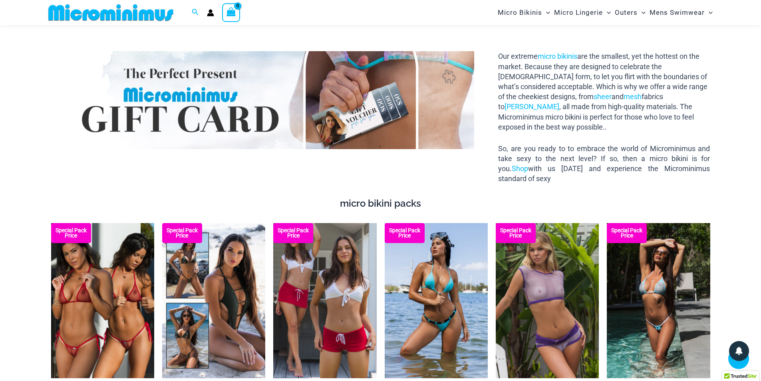
scroll to position [1432, 0]
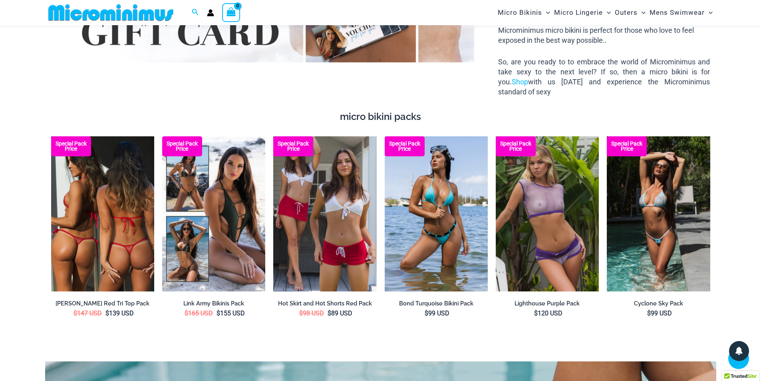
click at [110, 218] on img at bounding box center [102, 213] width 103 height 155
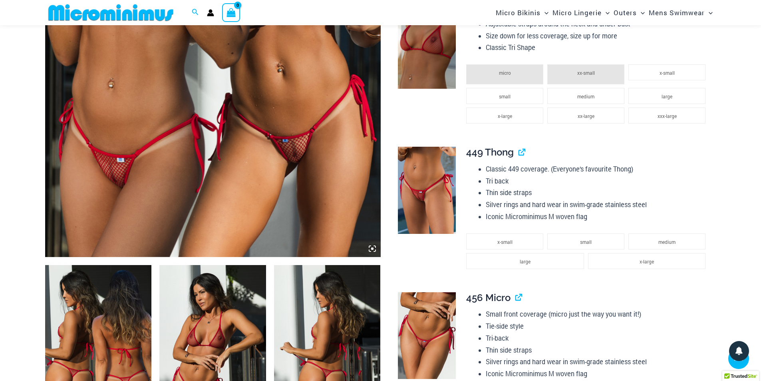
scroll to position [393, 0]
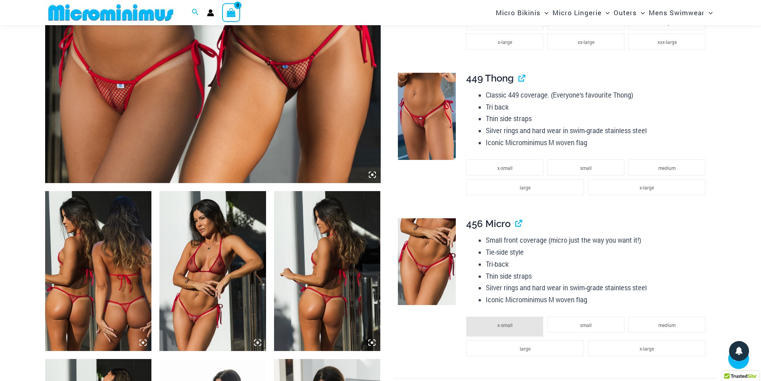
click at [215, 264] on img at bounding box center [212, 271] width 107 height 160
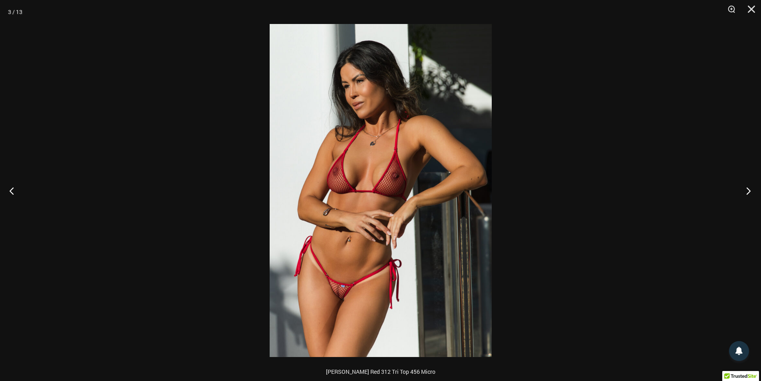
click at [749, 192] on button "Next" at bounding box center [746, 191] width 30 height 40
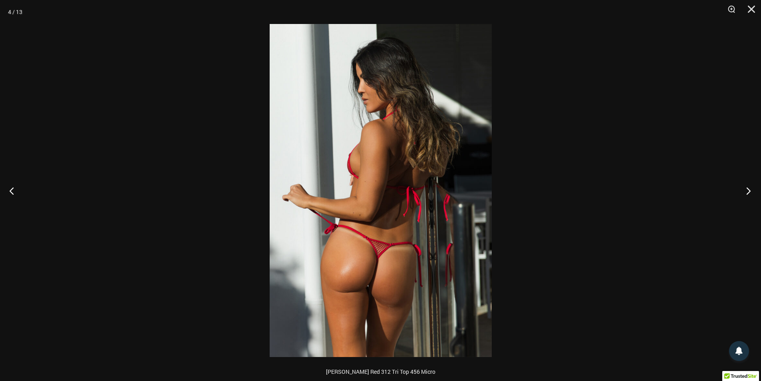
click at [749, 192] on button "Next" at bounding box center [746, 191] width 30 height 40
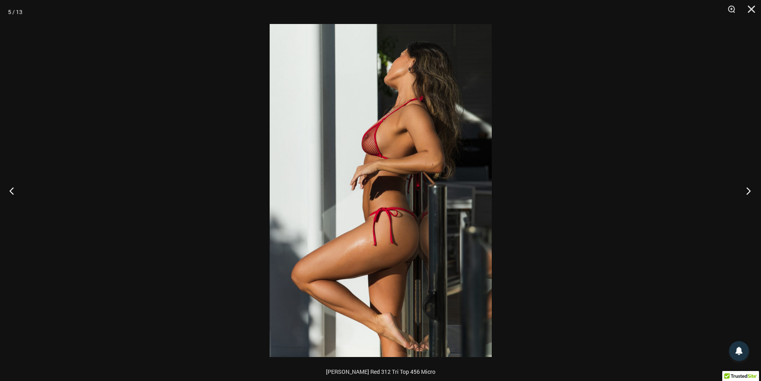
click at [749, 192] on button "Next" at bounding box center [746, 191] width 30 height 40
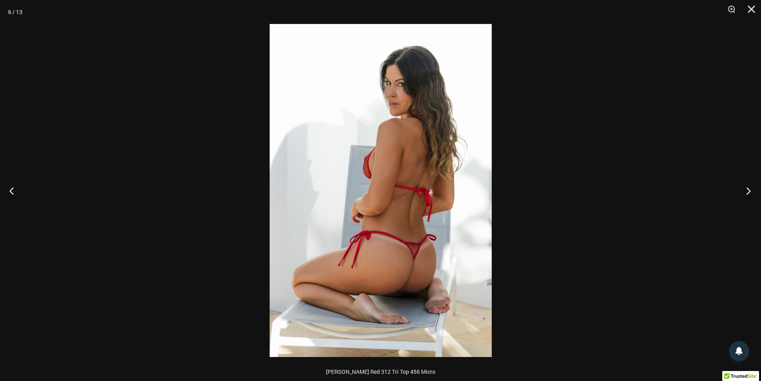
click at [749, 192] on button "Next" at bounding box center [746, 191] width 30 height 40
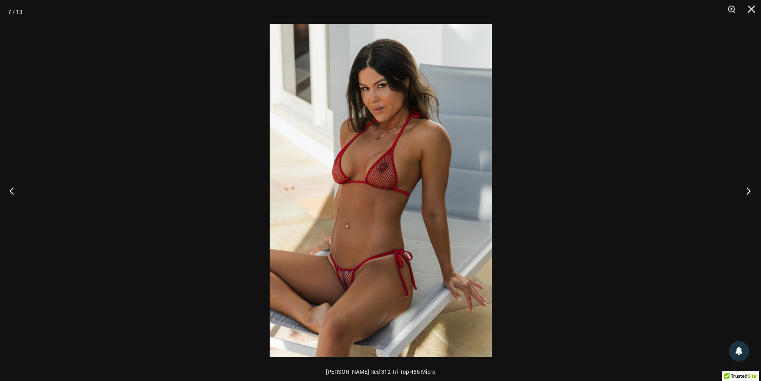
click at [749, 192] on button "Next" at bounding box center [746, 191] width 30 height 40
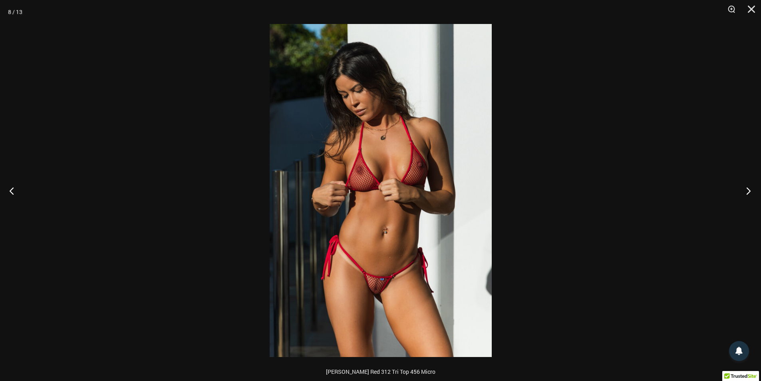
click at [749, 192] on button "Next" at bounding box center [746, 191] width 30 height 40
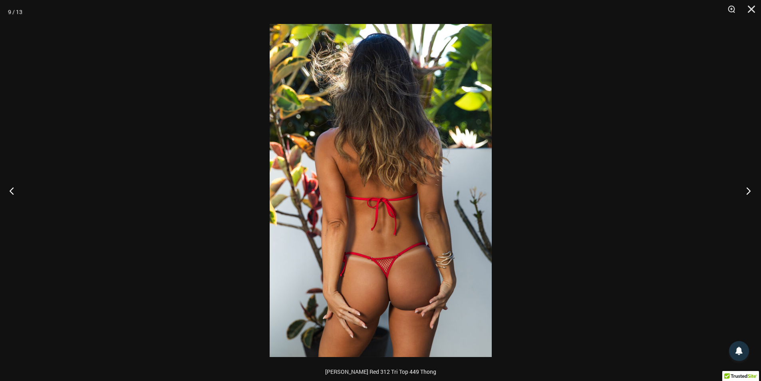
click at [749, 192] on button "Next" at bounding box center [746, 191] width 30 height 40
